Goal: Information Seeking & Learning: Learn about a topic

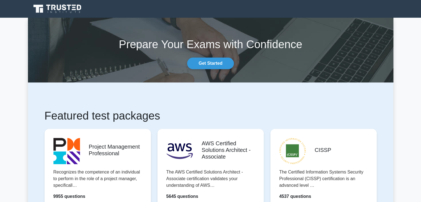
scroll to position [111, 0]
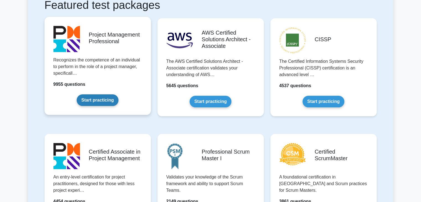
click at [94, 103] on link "Start practicing" at bounding box center [98, 100] width 42 height 12
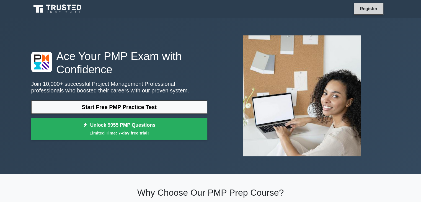
click at [366, 7] on link "Register" at bounding box center [368, 8] width 24 height 7
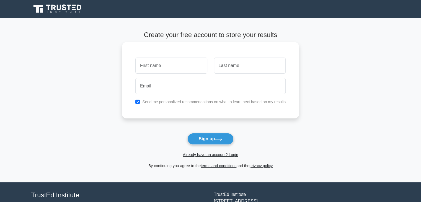
click at [174, 67] on input "text" at bounding box center [171, 66] width 72 height 16
type input "H"
click at [146, 67] on input "Kasinathan" at bounding box center [171, 66] width 72 height 16
click at [184, 67] on input "Kashinathan" at bounding box center [171, 66] width 72 height 16
type input "Kashinathan"
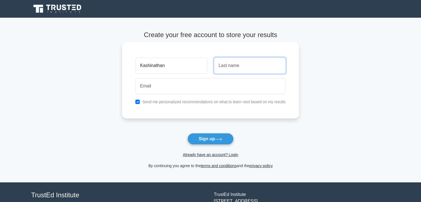
click at [224, 65] on input "text" at bounding box center [250, 66] width 72 height 16
type input "Prince"
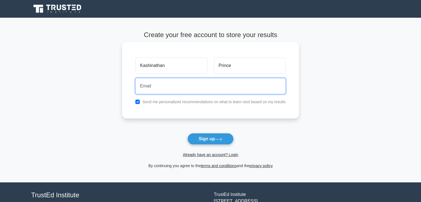
click at [175, 88] on input "email" at bounding box center [210, 86] width 150 height 16
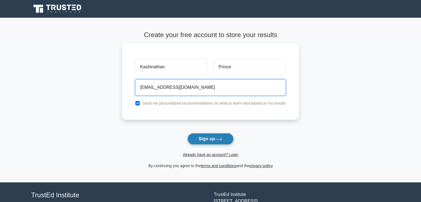
type input "naughtykrish050@gmail.com"
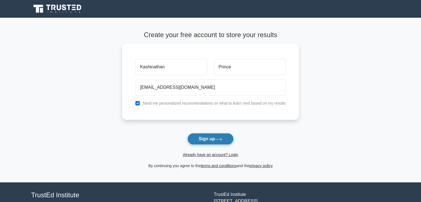
click at [209, 141] on button "Sign up" at bounding box center [210, 139] width 46 height 12
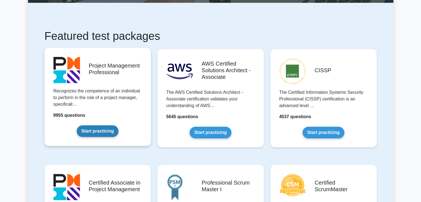
scroll to position [83, 0]
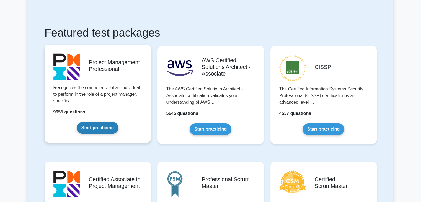
click at [90, 129] on link "Start practicing" at bounding box center [98, 128] width 42 height 12
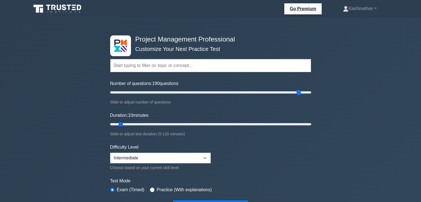
drag, startPoint x: 116, startPoint y: 92, endPoint x: 298, endPoint y: 93, distance: 181.8
click at [298, 93] on input "Number of questions: 190 questions" at bounding box center [210, 92] width 201 height 7
drag, startPoint x: 298, startPoint y: 93, endPoint x: 290, endPoint y: 94, distance: 7.8
type input "180"
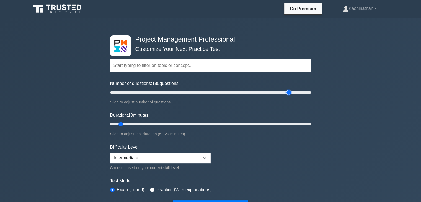
click at [290, 94] on input "Number of questions: 180 questions" at bounding box center [210, 92] width 201 height 7
drag, startPoint x: 122, startPoint y: 124, endPoint x: 315, endPoint y: 125, distance: 193.7
type input "120"
click at [311, 125] on input "Duration: 115 minutes" at bounding box center [210, 124] width 201 height 7
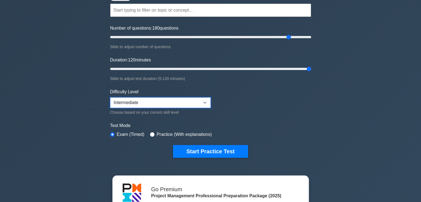
click at [204, 102] on select "Beginner Intermediate Expert" at bounding box center [160, 102] width 100 height 11
select select "expert"
click at [110, 97] on select "Beginner Intermediate Expert" at bounding box center [160, 102] width 100 height 11
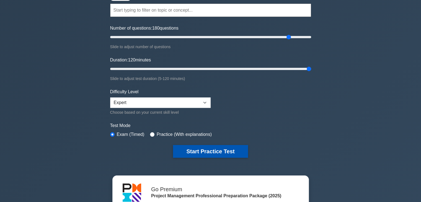
click at [208, 151] on button "Start Practice Test" at bounding box center [210, 151] width 75 height 13
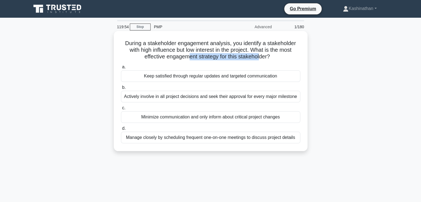
drag, startPoint x: 188, startPoint y: 56, endPoint x: 260, endPoint y: 59, distance: 72.0
click at [260, 59] on h5 "During a stakeholder engagement analysis, you identify a stakeholder with high …" at bounding box center [210, 50] width 180 height 20
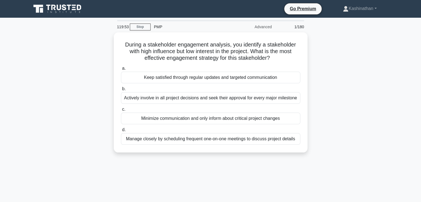
click at [314, 63] on div "During a stakeholder engagement analysis, you identify a stakeholder with high …" at bounding box center [210, 95] width 365 height 127
click at [372, 9] on link "Kashinathan" at bounding box center [359, 8] width 60 height 11
click at [343, 53] on div "During a stakeholder engagement analysis, you identify a stakeholder with high …" at bounding box center [210, 95] width 365 height 127
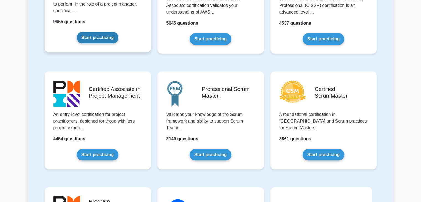
scroll to position [138, 0]
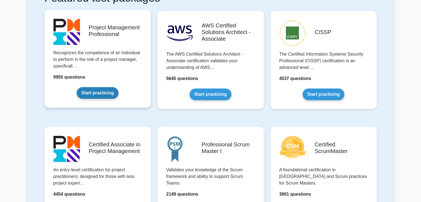
click at [93, 94] on link "Start practicing" at bounding box center [98, 93] width 42 height 12
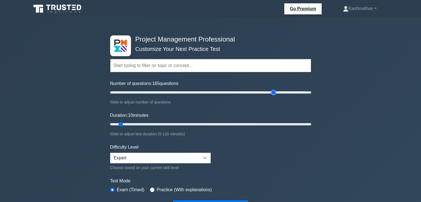
drag, startPoint x: 117, startPoint y: 91, endPoint x: 276, endPoint y: 93, distance: 158.2
type input "165"
click at [276, 93] on input "Number of questions: 165 questions" at bounding box center [210, 92] width 201 height 7
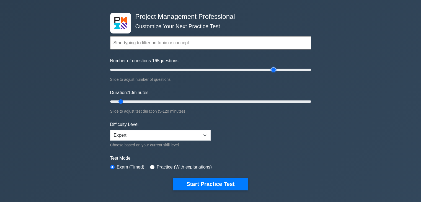
scroll to position [83, 0]
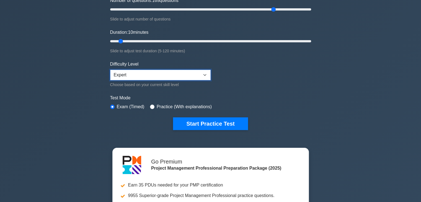
click at [188, 73] on select "Beginner Intermediate Expert" at bounding box center [160, 75] width 100 height 11
click at [270, 78] on form "Topics Scope Management Time Management Cost Management Quality Management Risk…" at bounding box center [210, 44] width 201 height 171
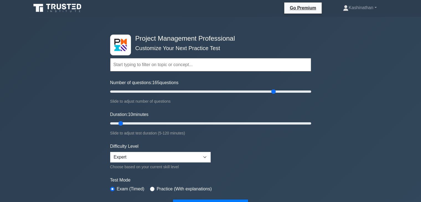
scroll to position [0, 0]
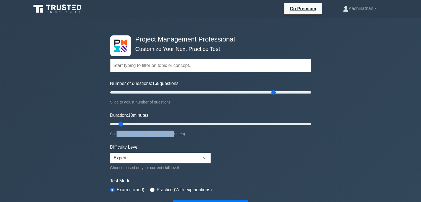
drag, startPoint x: 116, startPoint y: 134, endPoint x: 176, endPoint y: 134, distance: 60.3
click at [175, 134] on div "Slide to adjust test duration (5-120 minutes)" at bounding box center [210, 134] width 201 height 7
click at [229, 135] on div "Slide to adjust test duration (5-120 minutes)" at bounding box center [210, 134] width 201 height 7
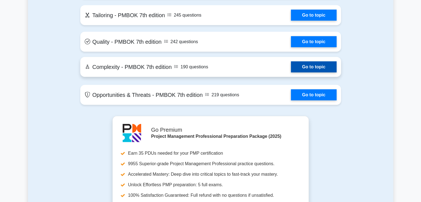
scroll to position [1439, 0]
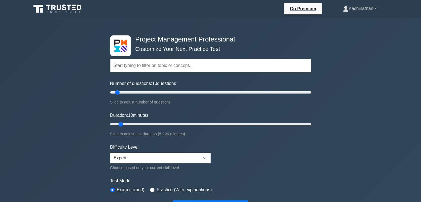
click at [376, 7] on link "Kashinathan" at bounding box center [359, 8] width 60 height 11
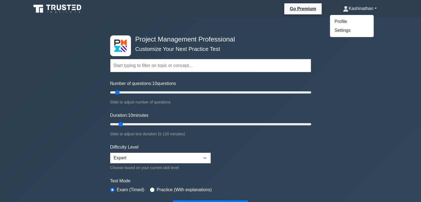
click at [341, 63] on div "Project Management Professional Customize Your Next Practice Test Topics Scope …" at bounding box center [210, 196] width 421 height 357
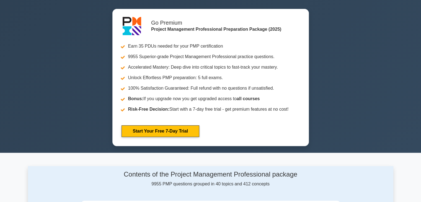
scroll to position [221, 0]
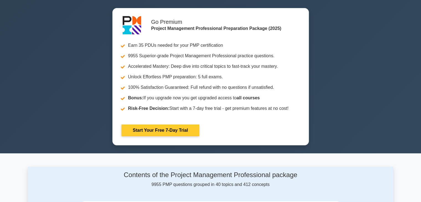
click at [157, 131] on link "Start Your Free 7-Day Trial" at bounding box center [160, 130] width 78 height 12
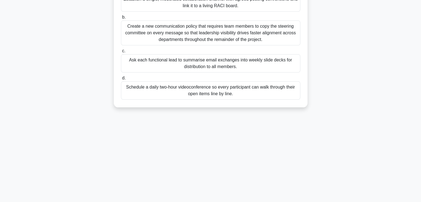
click at [184, 92] on div "Schedule a daily two-hour videoconference so every participant can walk through…" at bounding box center [210, 90] width 179 height 18
click at [121, 80] on input "d. Schedule a daily two-hour videoconference so every participant can walk thro…" at bounding box center [121, 78] width 0 height 4
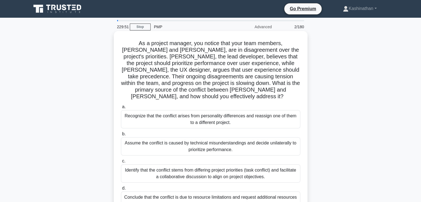
click at [185, 110] on div "Recognize that the conflict arises from personality differences and reassign on…" at bounding box center [210, 119] width 179 height 18
click at [121, 107] on input "a. Recognize that the conflict arises from personality differences and reassign…" at bounding box center [121, 107] width 0 height 4
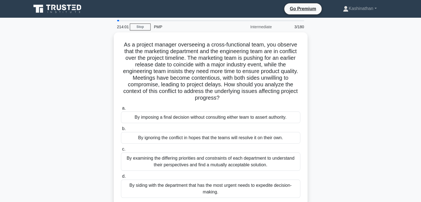
click at [65, 10] on icon at bounding box center [57, 9] width 53 height 11
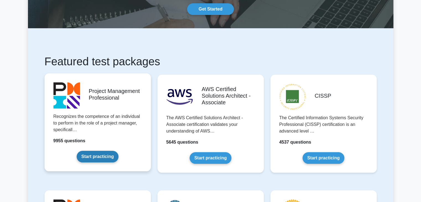
scroll to position [83, 0]
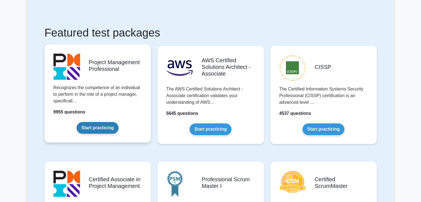
click at [97, 131] on link "Start practicing" at bounding box center [98, 128] width 42 height 12
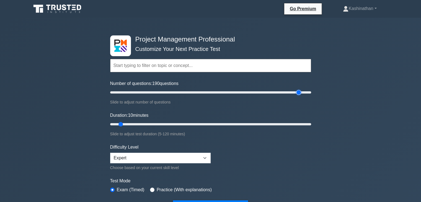
drag, startPoint x: 117, startPoint y: 91, endPoint x: 299, endPoint y: 92, distance: 182.0
type input "190"
click at [299, 92] on input "Number of questions: 190 questions" at bounding box center [210, 92] width 201 height 7
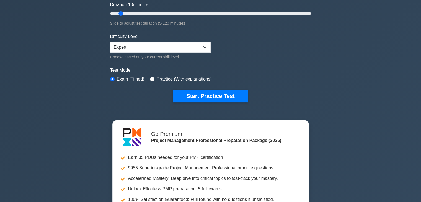
scroll to position [55, 0]
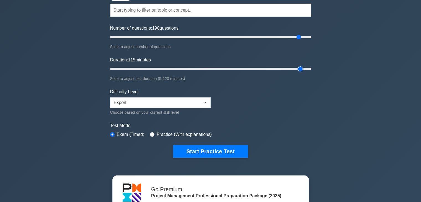
drag, startPoint x: 210, startPoint y: 67, endPoint x: 298, endPoint y: 72, distance: 88.1
type input "120"
click at [305, 66] on input "Duration: 115 minutes" at bounding box center [210, 69] width 201 height 7
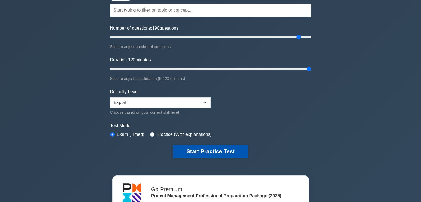
click at [223, 152] on button "Start Practice Test" at bounding box center [210, 151] width 75 height 13
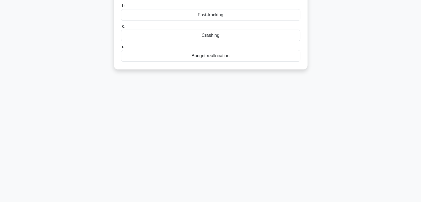
scroll to position [28, 0]
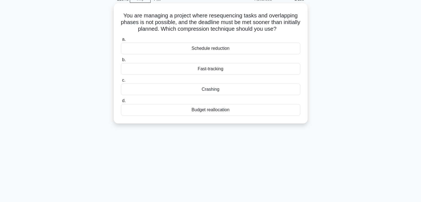
click at [199, 75] on div "Fast-tracking" at bounding box center [210, 69] width 179 height 12
click at [121, 62] on input "b. Fast-tracking" at bounding box center [121, 60] width 0 height 4
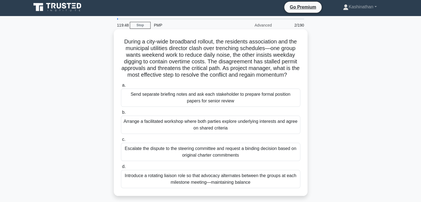
scroll to position [0, 0]
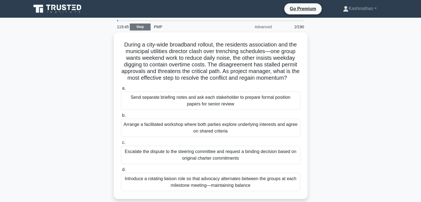
click at [136, 28] on link "Stop" at bounding box center [140, 27] width 21 height 7
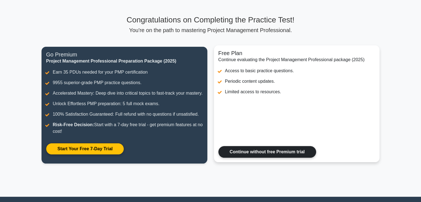
scroll to position [55, 0]
